Goal: Entertainment & Leisure: Consume media (video, audio)

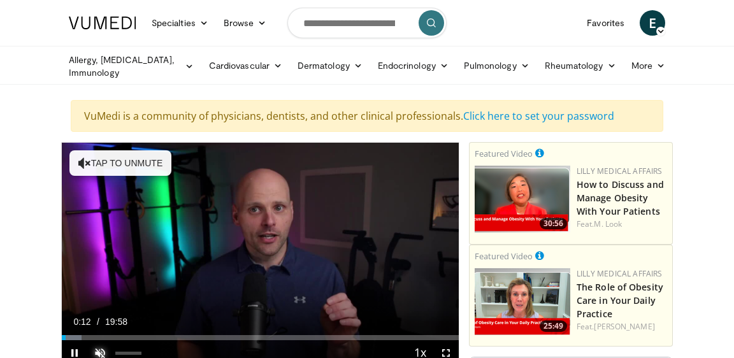
click at [100, 350] on span "Video Player" at bounding box center [99, 352] width 25 height 25
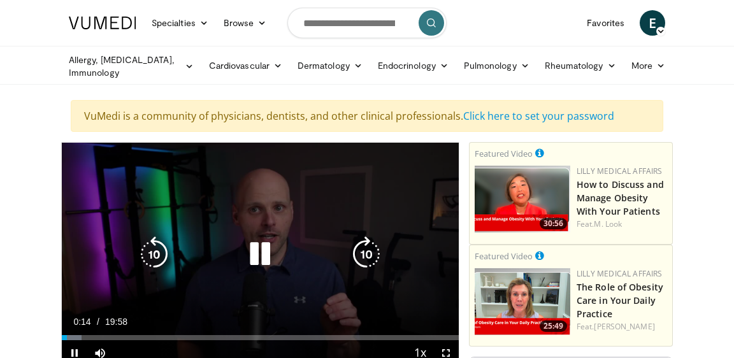
click at [257, 208] on div "10 seconds Tap to unmute" at bounding box center [260, 254] width 397 height 223
